Goal: Transaction & Acquisition: Purchase product/service

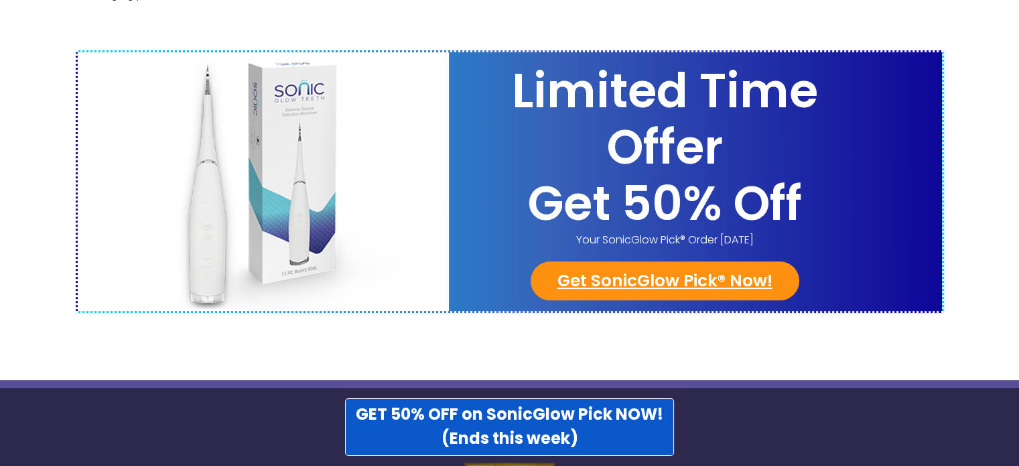
scroll to position [5360, 0]
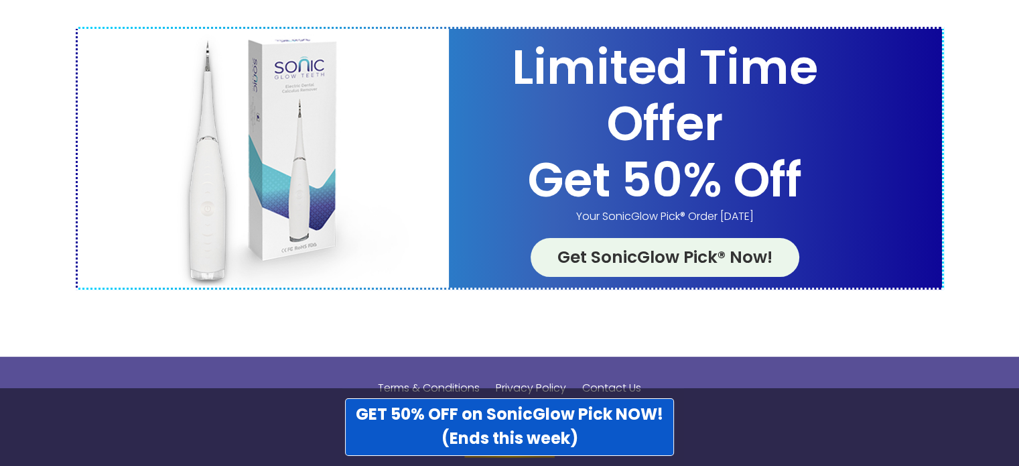
click at [643, 238] on link "Get SonicGlow Pick® Now!" at bounding box center [665, 257] width 269 height 39
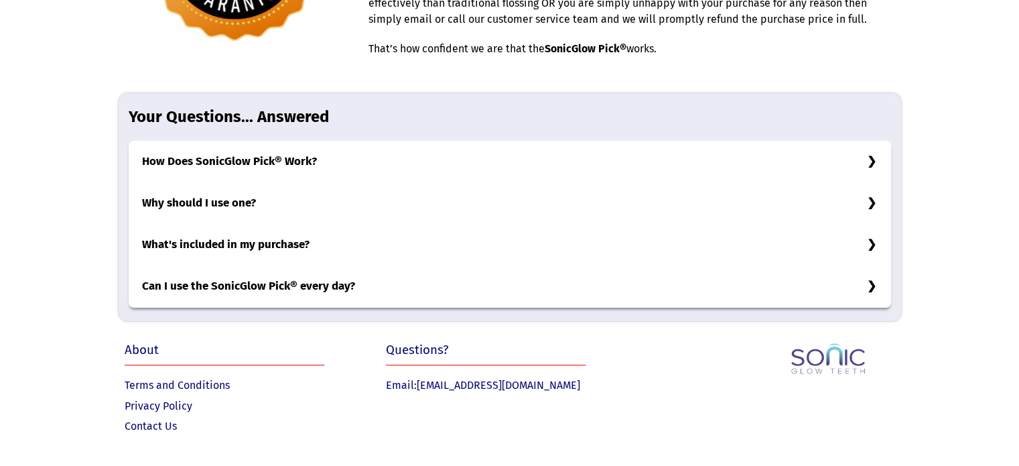
scroll to position [4223, 0]
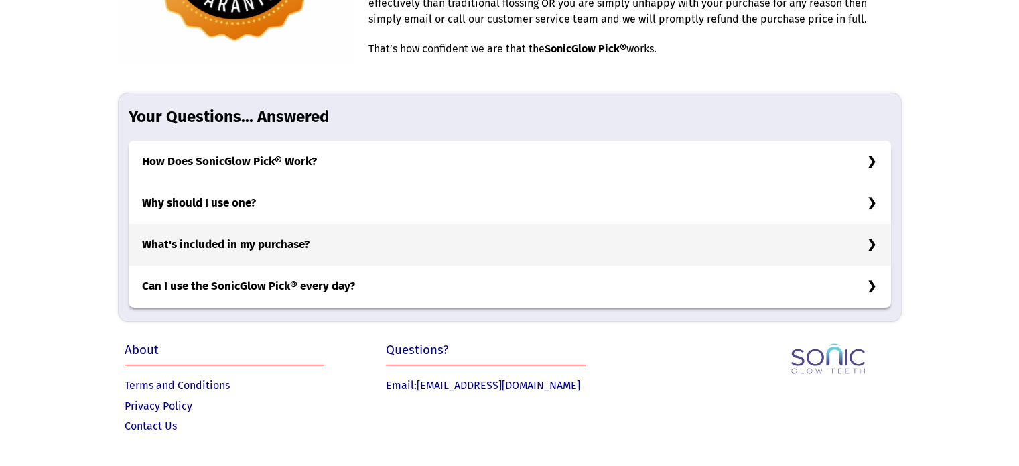
click at [868, 241] on h3 "What's included in my purchase?" at bounding box center [510, 245] width 763 height 42
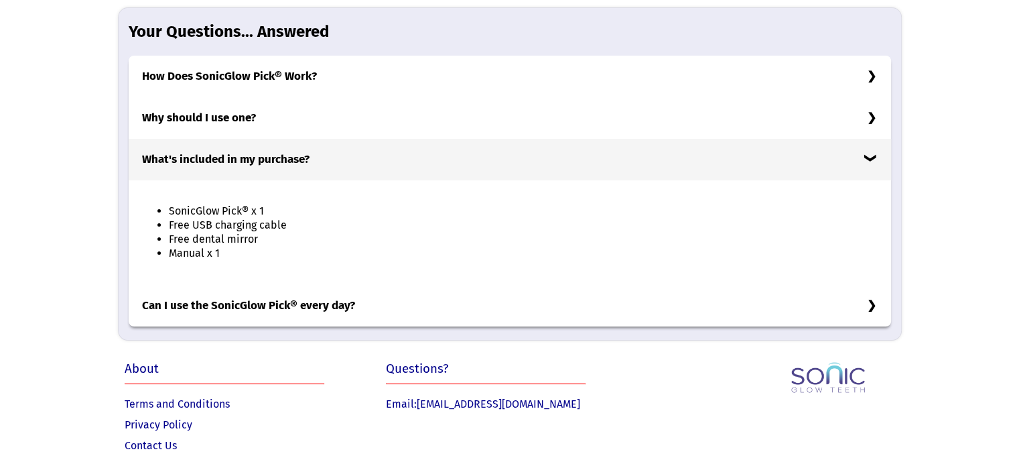
scroll to position [4327, 0]
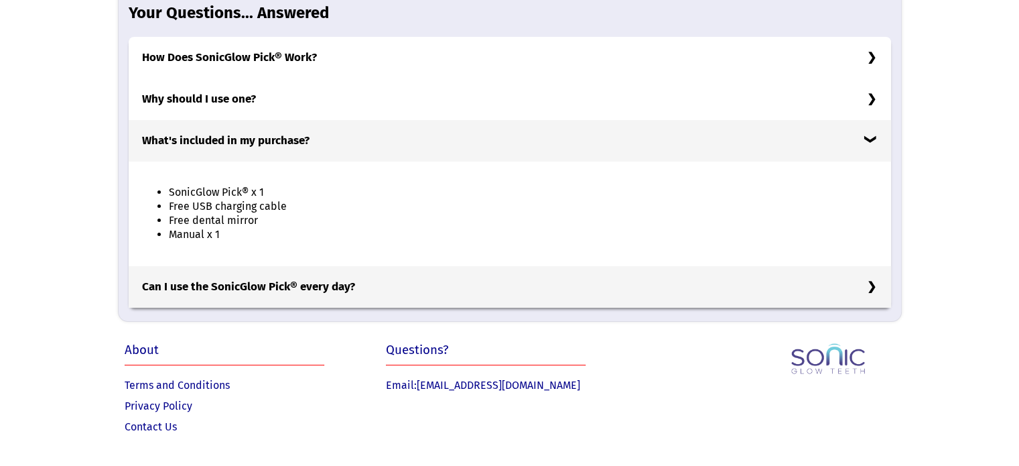
click at [874, 286] on h3 "Can I use the SonicGlow Pick® every day?" at bounding box center [510, 287] width 763 height 42
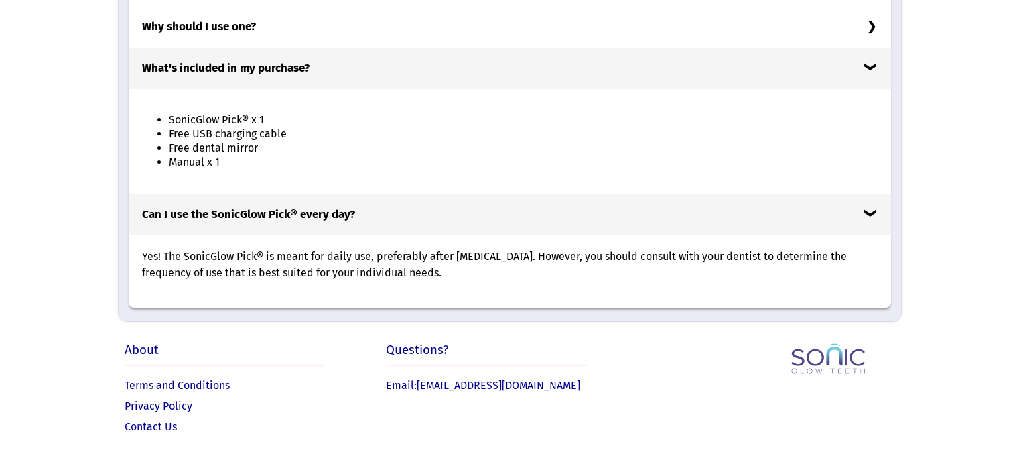
scroll to position [4400, 0]
click at [193, 383] on link "Terms and Conditions" at bounding box center [177, 385] width 105 height 13
